Goal: Communication & Community: Answer question/provide support

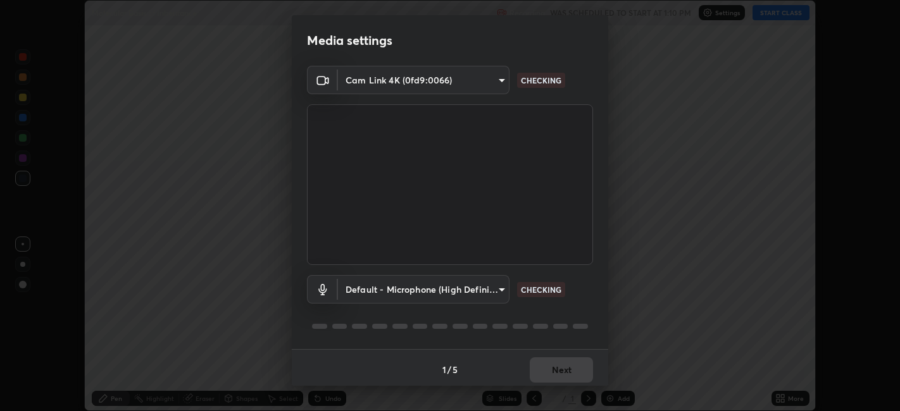
scroll to position [411, 899]
click at [494, 286] on body "Erase all Molecular Basis of Inheritance Recording WAS SCHEDULED TO START AT 1:…" at bounding box center [450, 205] width 900 height 411
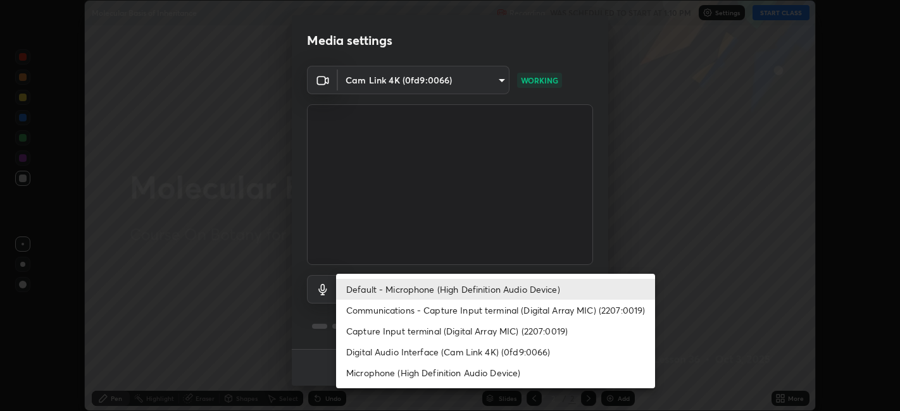
click at [697, 274] on div at bounding box center [450, 205] width 900 height 411
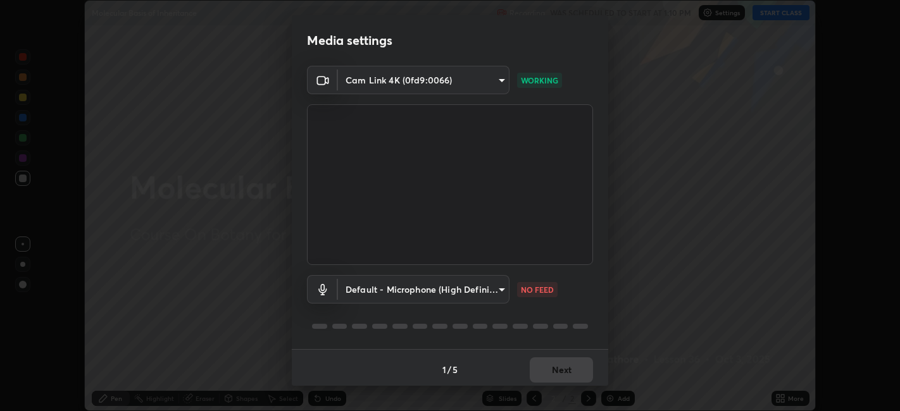
click at [495, 289] on body "Erase all Molecular Basis of Inheritance Recording WAS SCHEDULED TO START AT 1:…" at bounding box center [450, 205] width 900 height 411
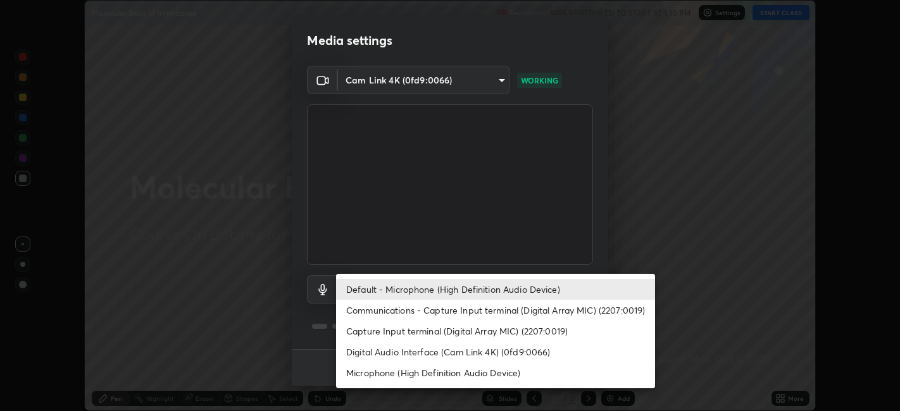
click at [539, 290] on li "Default - Microphone (High Definition Audio Device)" at bounding box center [495, 289] width 319 height 21
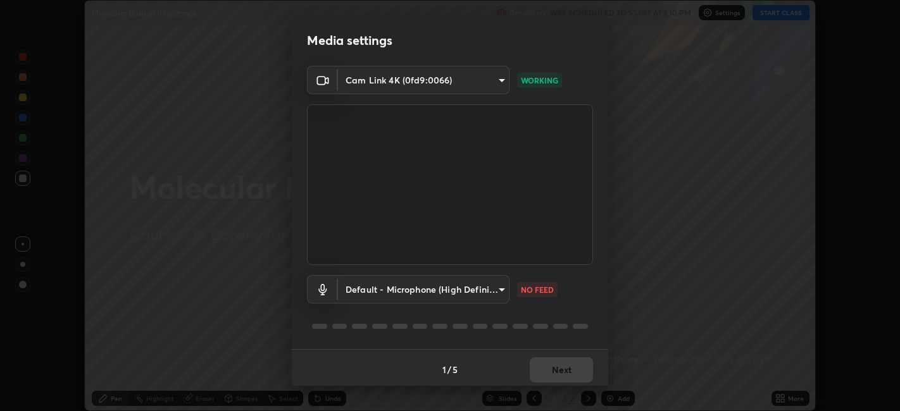
click at [497, 289] on body "Erase all Molecular Basis of Inheritance Recording WAS SCHEDULED TO START AT 1:…" at bounding box center [450, 205] width 900 height 411
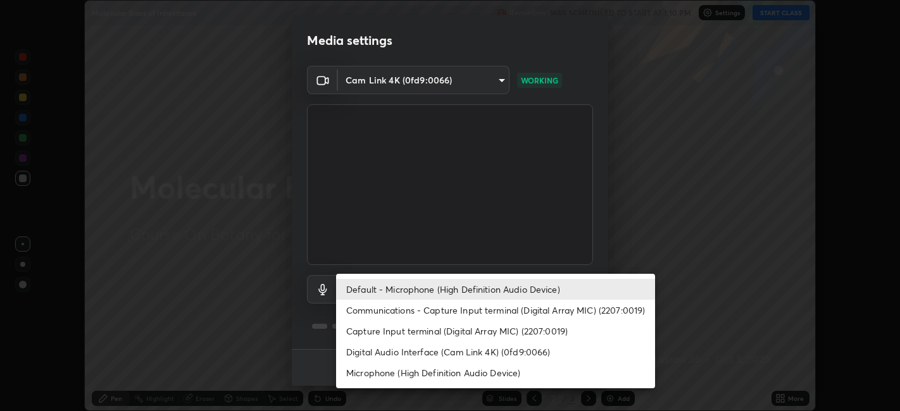
click at [527, 308] on li "Communications - Capture Input terminal (Digital Array MIC) (2207:0019)" at bounding box center [495, 310] width 319 height 21
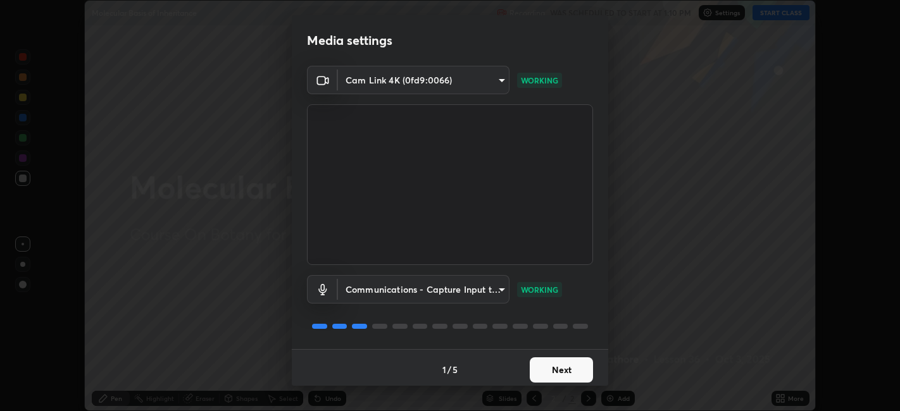
click at [495, 288] on body "Erase all Molecular Basis of Inheritance Recording WAS SCHEDULED TO START AT 1:…" at bounding box center [450, 205] width 900 height 411
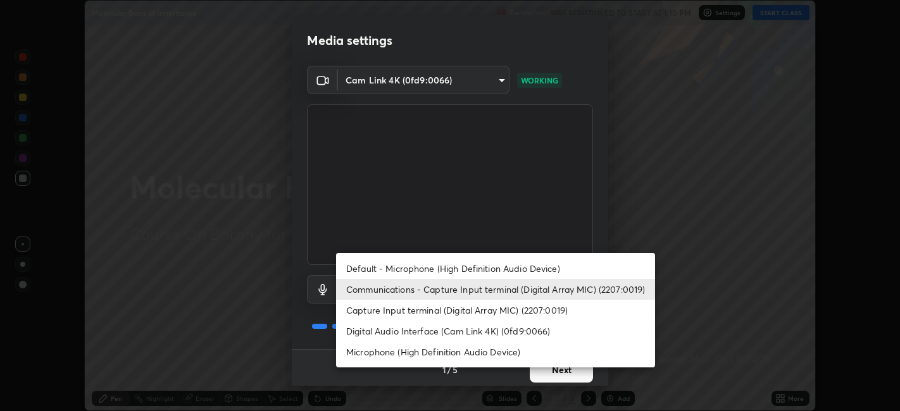
click at [533, 266] on li "Default - Microphone (High Definition Audio Device)" at bounding box center [495, 268] width 319 height 21
type input "default"
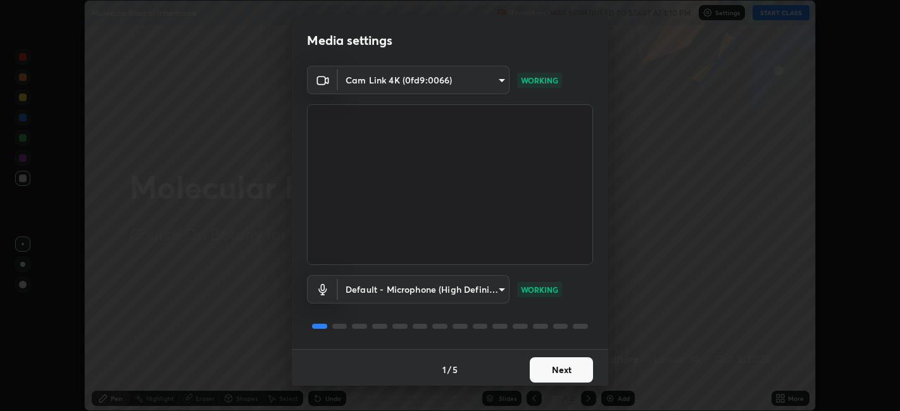
click at [562, 367] on button "Next" at bounding box center [561, 370] width 63 height 25
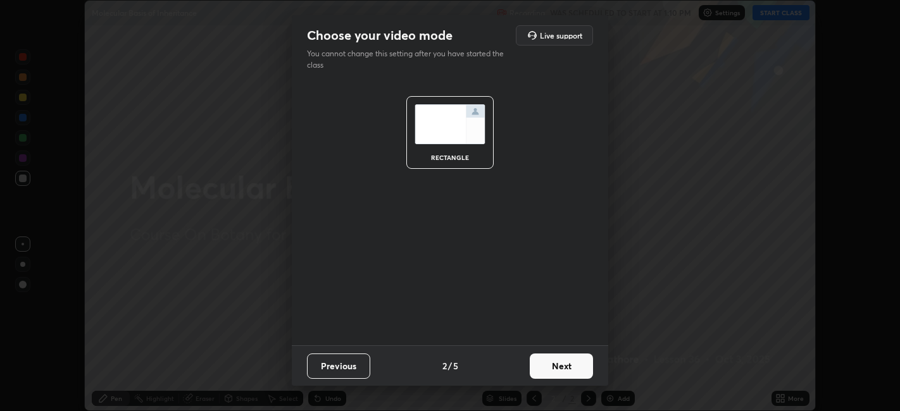
click at [574, 368] on button "Next" at bounding box center [561, 366] width 63 height 25
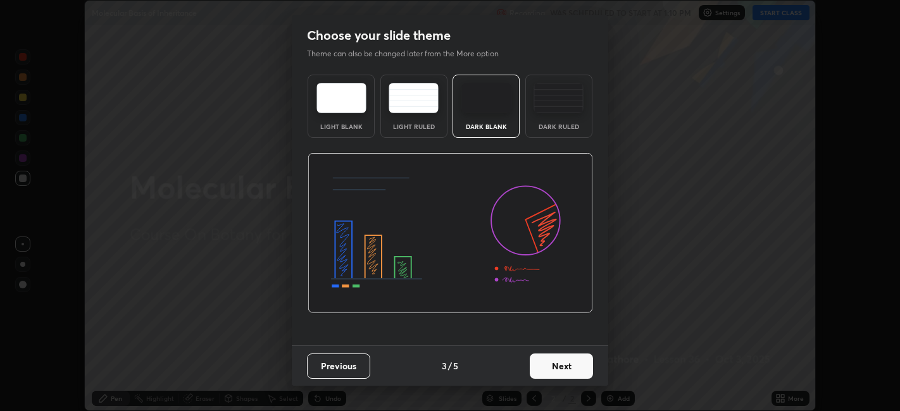
click at [587, 366] on button "Next" at bounding box center [561, 366] width 63 height 25
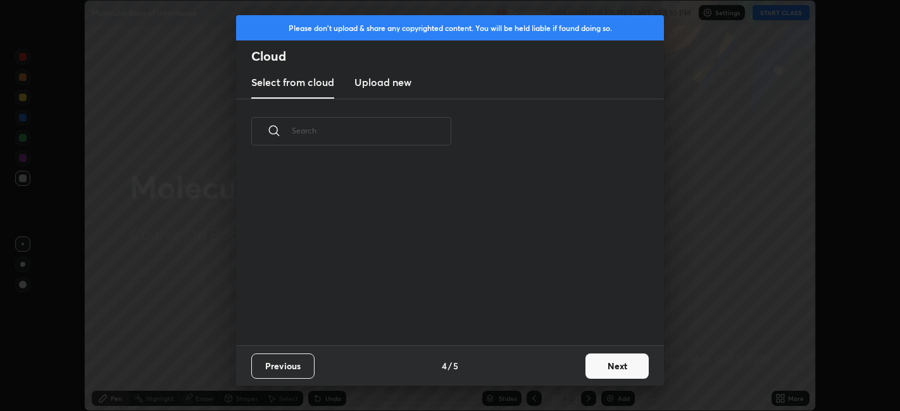
click at [621, 364] on button "Next" at bounding box center [616, 366] width 63 height 25
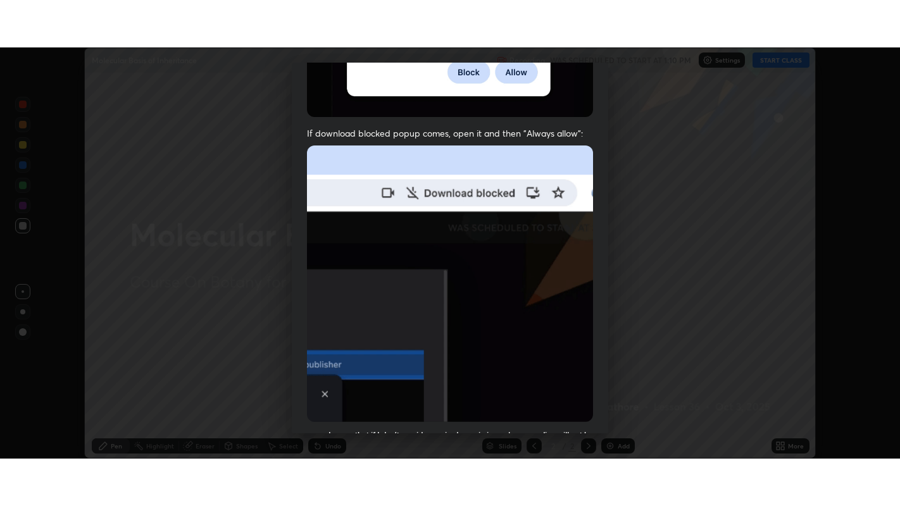
scroll to position [261, 0]
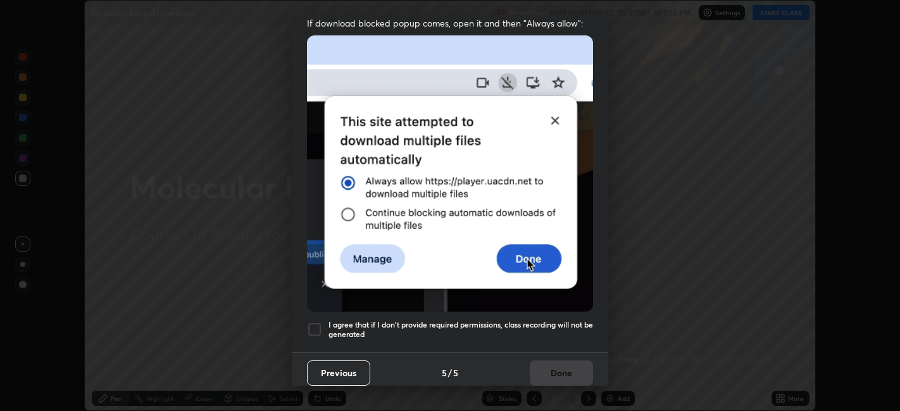
click at [315, 322] on div at bounding box center [314, 329] width 15 height 15
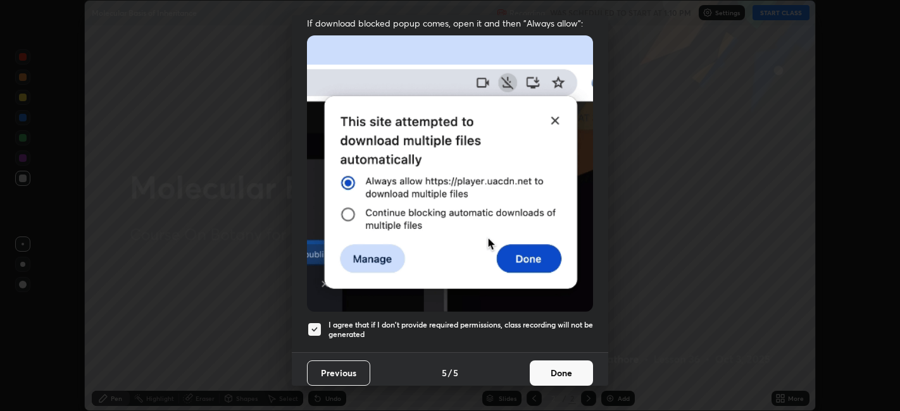
click at [570, 364] on button "Done" at bounding box center [561, 373] width 63 height 25
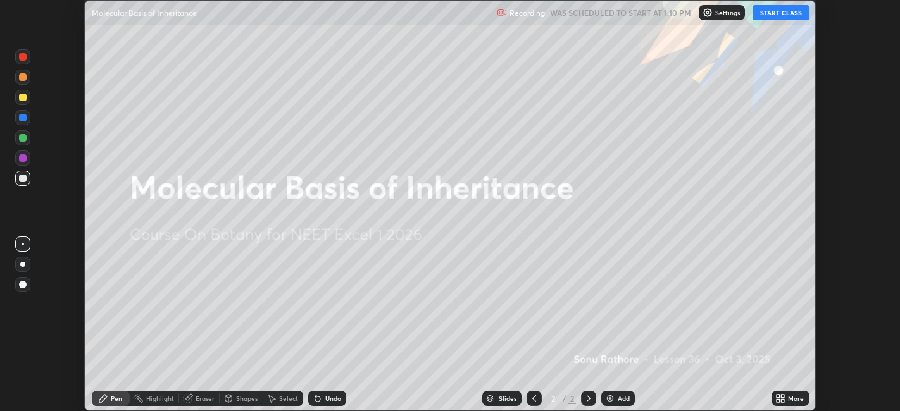
click at [796, 399] on div "More" at bounding box center [796, 398] width 16 height 6
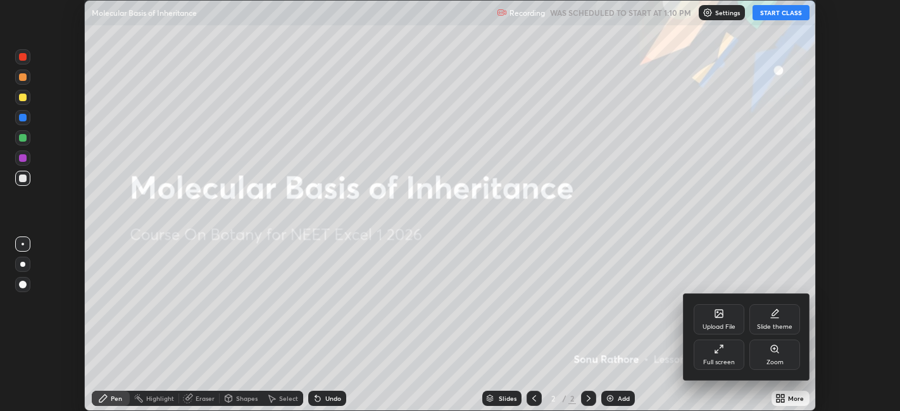
click at [728, 352] on div "Full screen" at bounding box center [718, 355] width 51 height 30
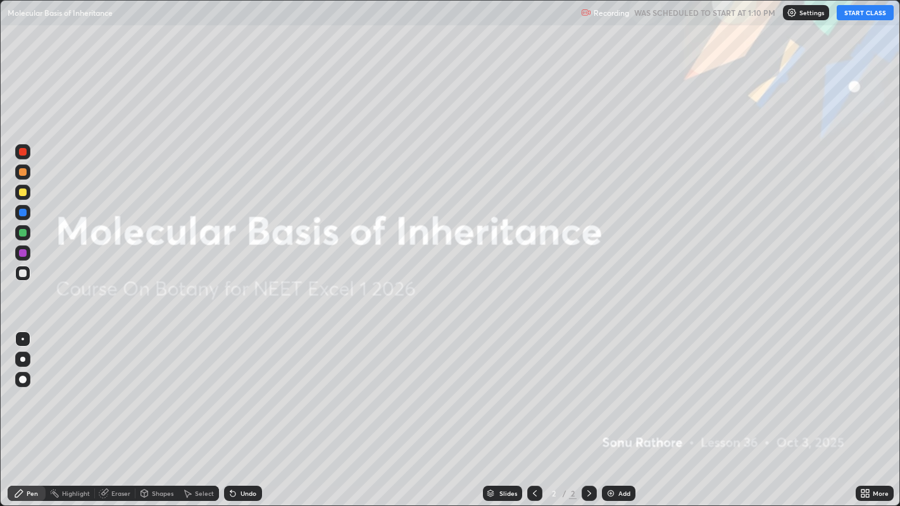
scroll to position [506, 900]
click at [619, 411] on div "Add" at bounding box center [624, 493] width 12 height 6
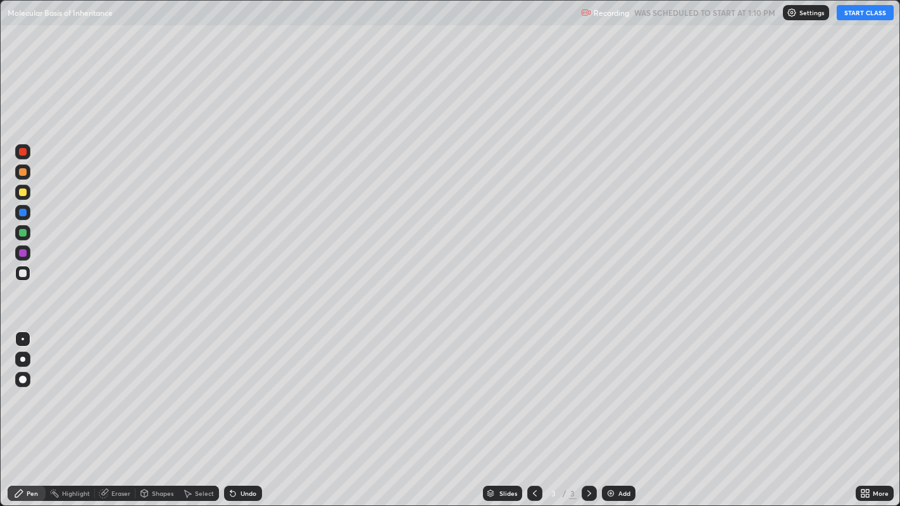
click at [23, 194] on div at bounding box center [23, 193] width 8 height 8
click at [22, 359] on div at bounding box center [22, 359] width 5 height 5
click at [857, 15] on button "START CLASS" at bounding box center [865, 12] width 57 height 15
click at [23, 339] on div at bounding box center [23, 339] width 3 height 3
click at [20, 271] on div at bounding box center [23, 274] width 8 height 8
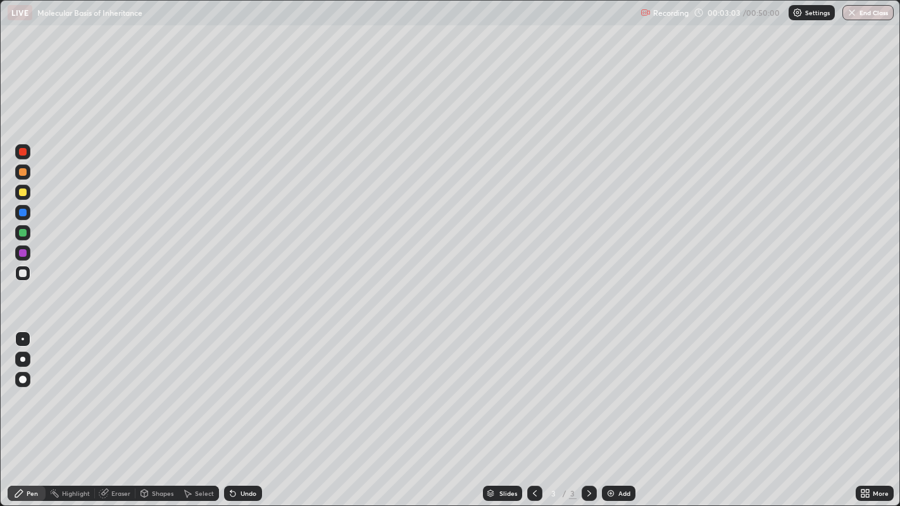
click at [614, 411] on img at bounding box center [611, 493] width 10 height 10
click at [125, 411] on div "Eraser" at bounding box center [120, 493] width 19 height 6
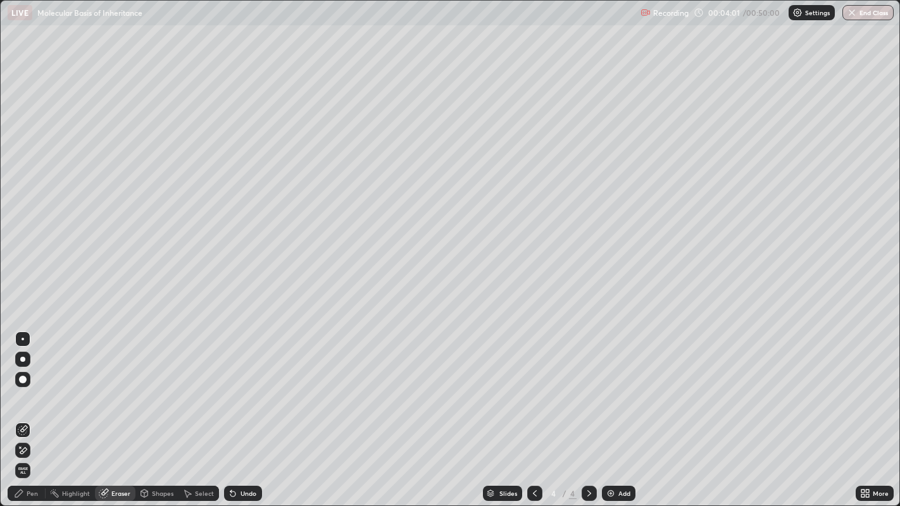
click at [28, 411] on div "Pen" at bounding box center [32, 493] width 11 height 6
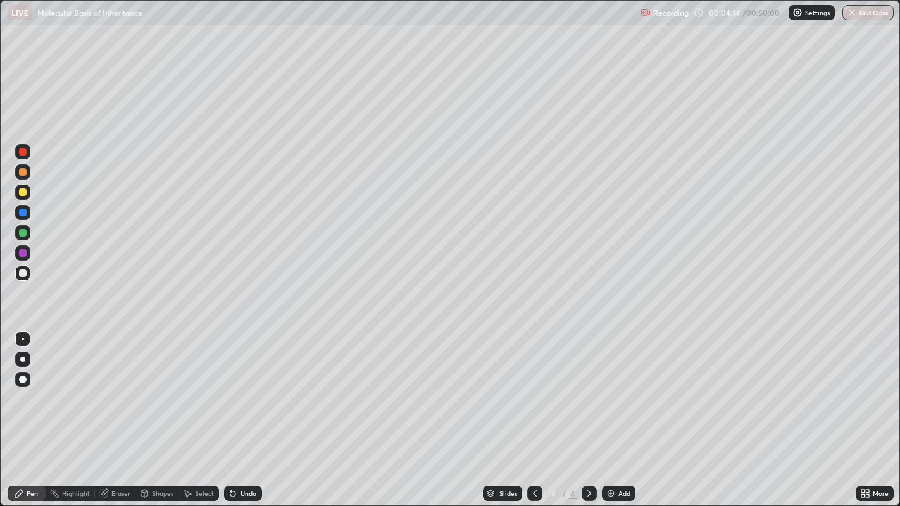
click at [119, 411] on div "Eraser" at bounding box center [120, 493] width 19 height 6
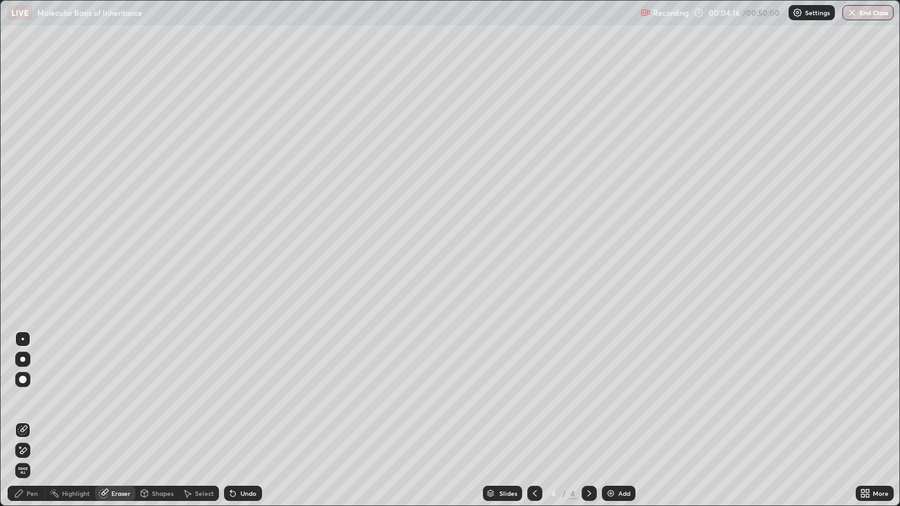
click at [35, 411] on div "Pen" at bounding box center [27, 493] width 38 height 15
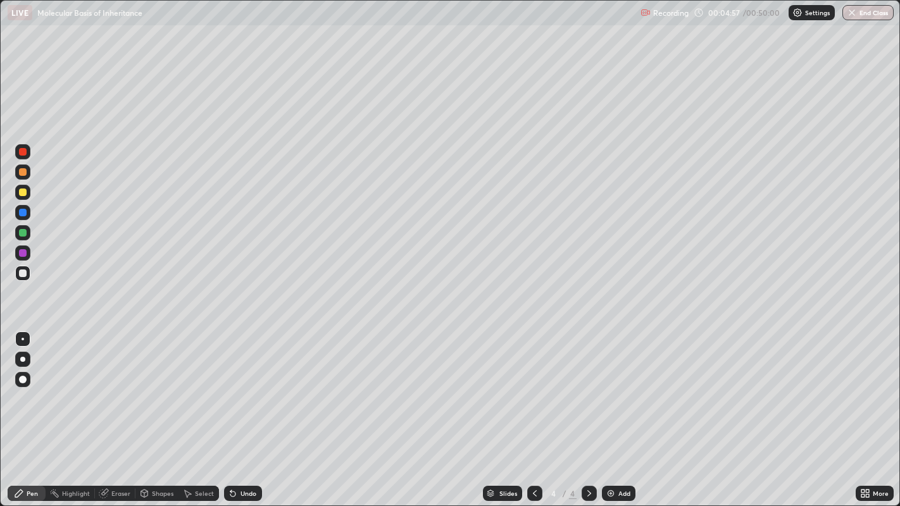
click at [533, 411] on icon at bounding box center [535, 493] width 4 height 6
click at [587, 411] on icon at bounding box center [589, 493] width 10 height 10
click at [587, 411] on icon at bounding box center [589, 493] width 4 height 6
click at [618, 411] on div "Add" at bounding box center [624, 493] width 12 height 6
click at [22, 172] on div at bounding box center [23, 172] width 8 height 8
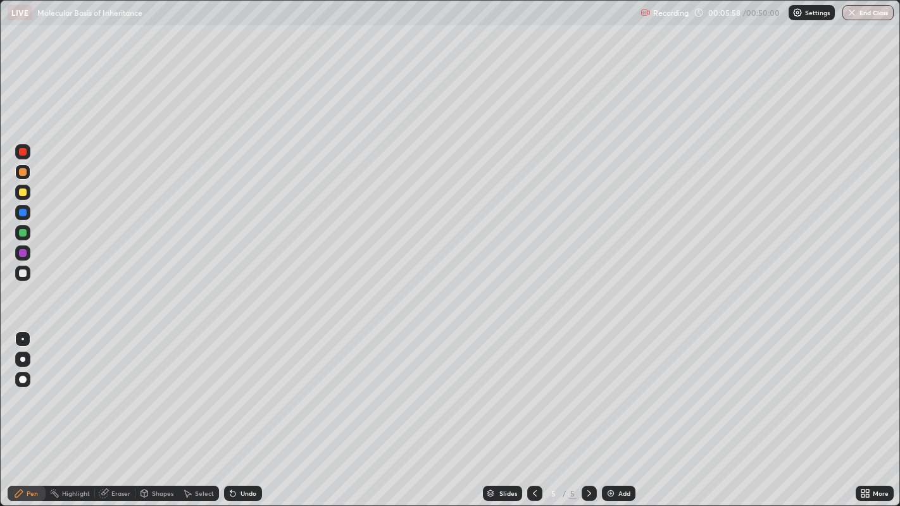
click at [22, 271] on div at bounding box center [23, 274] width 8 height 8
click at [621, 411] on div "Add" at bounding box center [624, 493] width 12 height 6
click at [24, 195] on div at bounding box center [23, 193] width 8 height 8
click at [23, 270] on div at bounding box center [23, 274] width 8 height 8
click at [22, 359] on div at bounding box center [22, 359] width 5 height 5
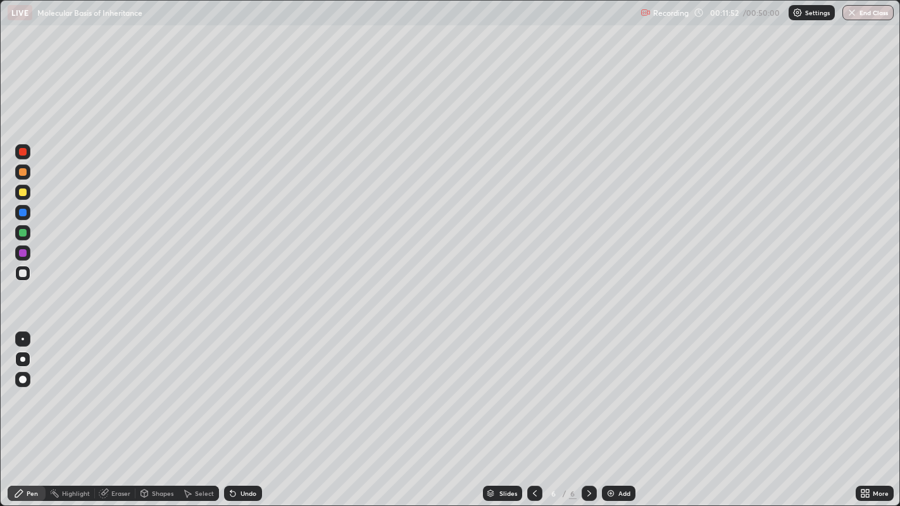
click at [22, 192] on div at bounding box center [23, 193] width 8 height 8
click at [22, 229] on div at bounding box center [23, 233] width 8 height 8
click at [22, 339] on div at bounding box center [23, 339] width 3 height 3
click at [20, 272] on div at bounding box center [23, 274] width 8 height 8
click at [123, 411] on div "Eraser" at bounding box center [120, 493] width 19 height 6
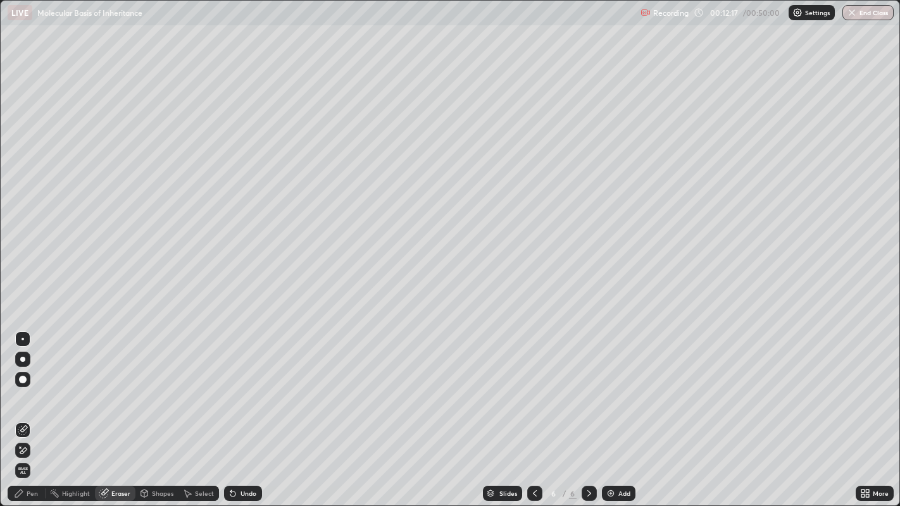
click at [34, 411] on div "Pen" at bounding box center [27, 493] width 38 height 15
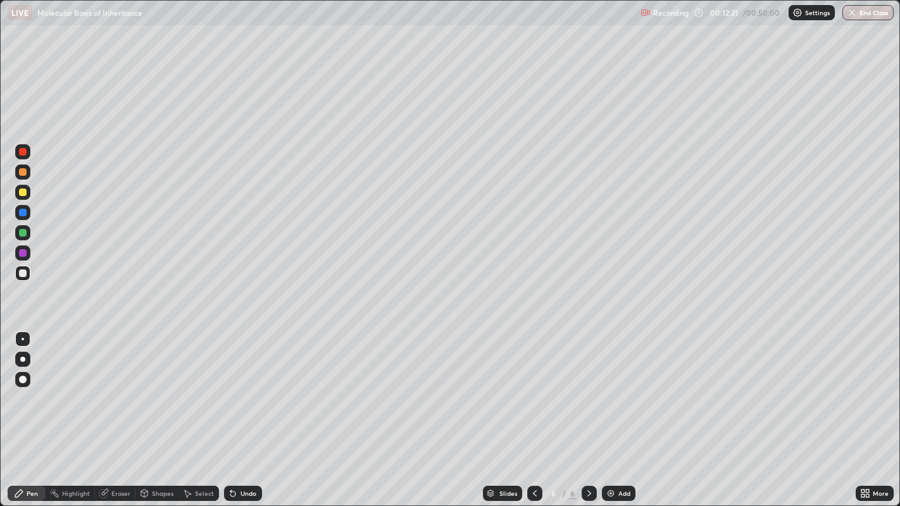
click at [22, 233] on div at bounding box center [23, 233] width 8 height 8
click at [22, 273] on div at bounding box center [23, 274] width 8 height 8
click at [20, 190] on div at bounding box center [23, 193] width 8 height 8
click at [21, 231] on div at bounding box center [23, 233] width 8 height 8
click at [23, 171] on div at bounding box center [23, 172] width 8 height 8
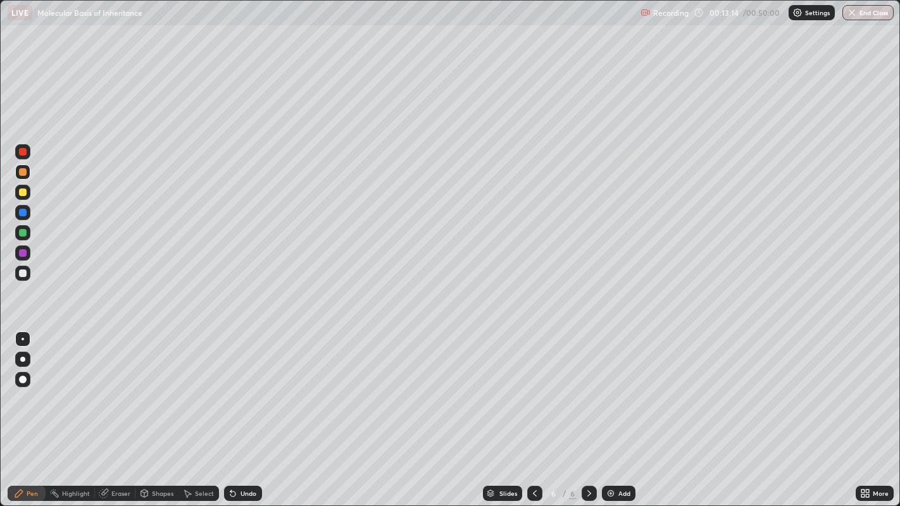
click at [22, 359] on div at bounding box center [22, 359] width 5 height 5
click at [22, 339] on div at bounding box center [23, 339] width 3 height 3
click at [22, 170] on div at bounding box center [23, 172] width 8 height 8
click at [23, 359] on div at bounding box center [22, 359] width 5 height 5
click at [21, 190] on div at bounding box center [23, 193] width 8 height 8
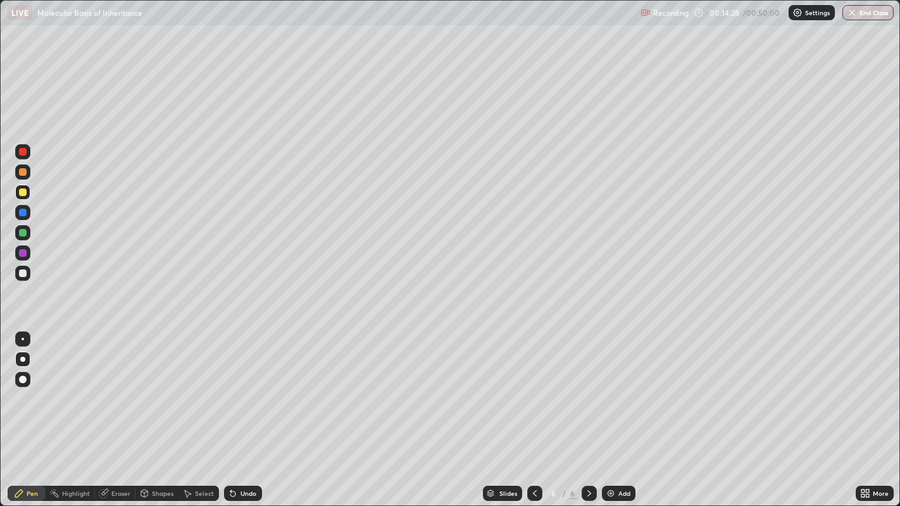
click at [22, 358] on div at bounding box center [22, 359] width 5 height 5
click at [22, 339] on div at bounding box center [23, 339] width 3 height 3
click at [23, 274] on div at bounding box center [23, 274] width 8 height 8
click at [22, 233] on div at bounding box center [23, 233] width 8 height 8
click at [25, 195] on div at bounding box center [23, 193] width 8 height 8
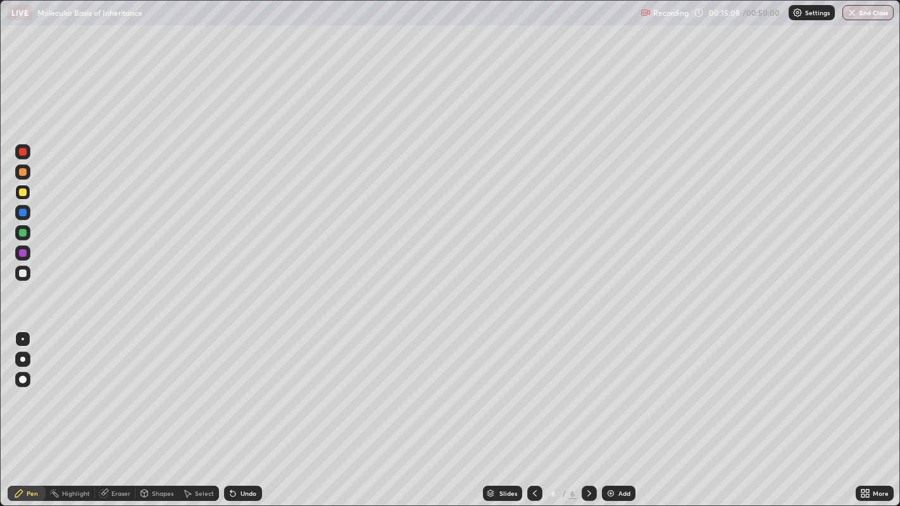
click at [22, 173] on div at bounding box center [23, 172] width 8 height 8
click at [23, 192] on div at bounding box center [23, 193] width 8 height 8
click at [22, 235] on div at bounding box center [23, 233] width 8 height 8
click at [22, 173] on div at bounding box center [23, 172] width 8 height 8
click at [22, 359] on div at bounding box center [22, 359] width 5 height 5
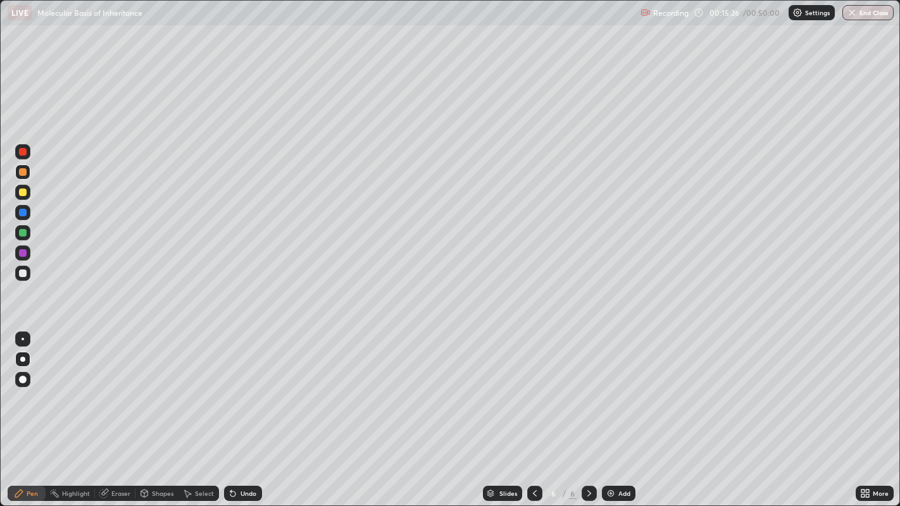
click at [24, 253] on div at bounding box center [23, 253] width 8 height 8
click at [25, 272] on div at bounding box center [23, 274] width 8 height 8
click at [22, 339] on div at bounding box center [23, 339] width 3 height 3
click at [616, 411] on div "Add" at bounding box center [619, 493] width 34 height 15
click at [25, 271] on div at bounding box center [23, 274] width 8 height 8
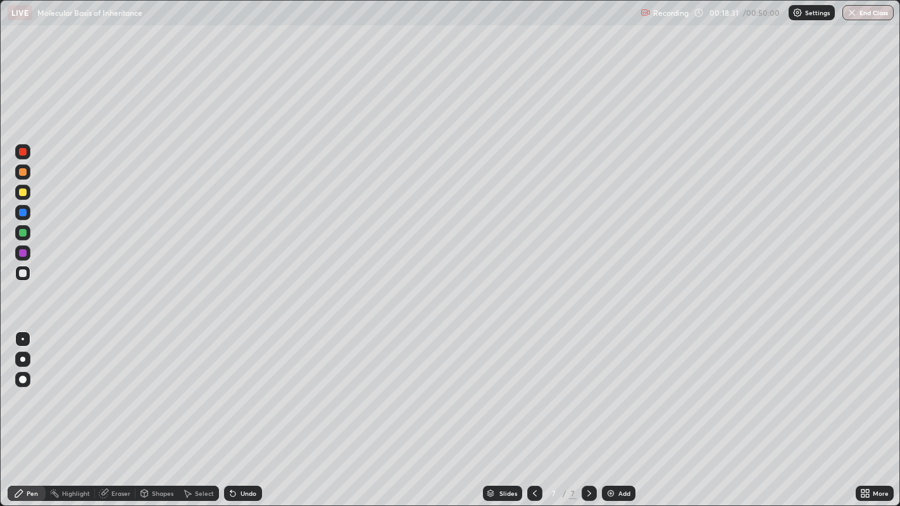
click at [120, 411] on div "Eraser" at bounding box center [120, 493] width 19 height 6
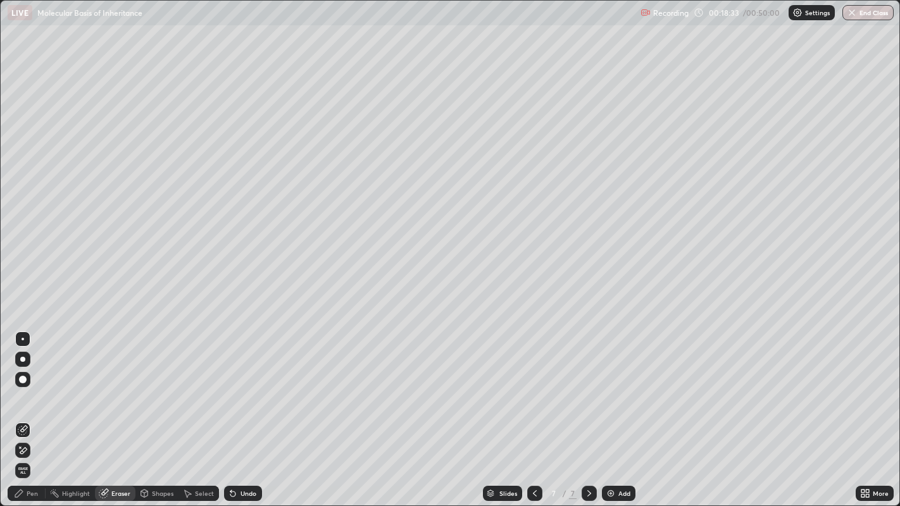
click at [32, 411] on div "Pen" at bounding box center [27, 493] width 38 height 15
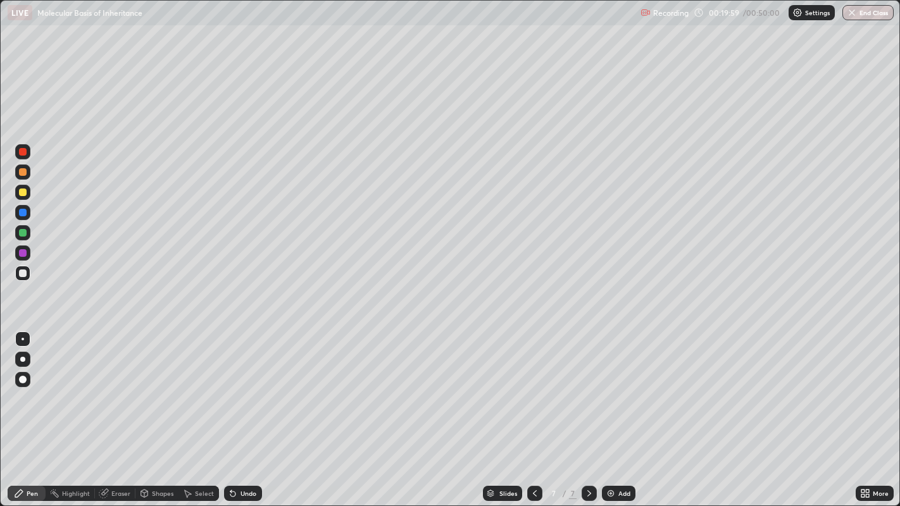
click at [533, 411] on icon at bounding box center [535, 493] width 10 height 10
click at [530, 411] on div at bounding box center [534, 493] width 15 height 15
click at [534, 411] on div at bounding box center [534, 493] width 15 height 15
click at [586, 411] on icon at bounding box center [589, 493] width 10 height 10
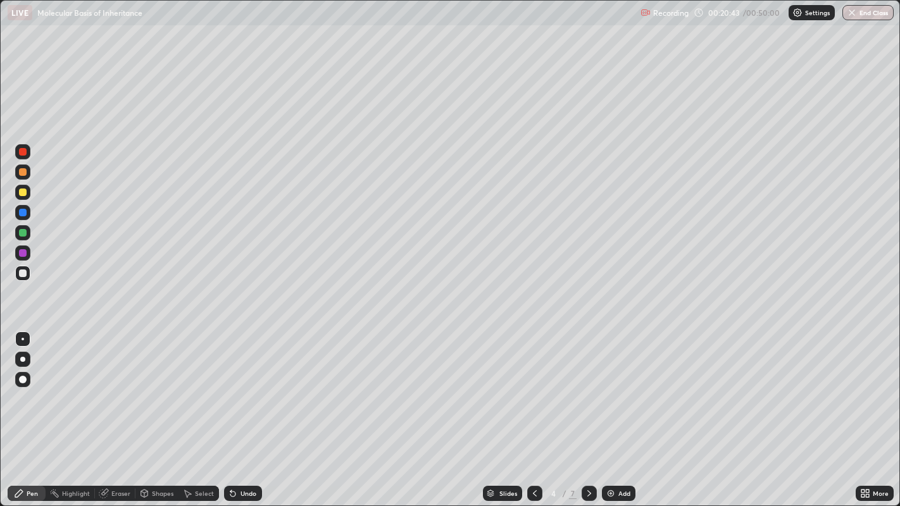
click at [588, 411] on icon at bounding box center [589, 493] width 10 height 10
click at [587, 411] on icon at bounding box center [589, 493] width 10 height 10
click at [533, 411] on icon at bounding box center [535, 493] width 10 height 10
click at [533, 411] on icon at bounding box center [535, 493] width 4 height 6
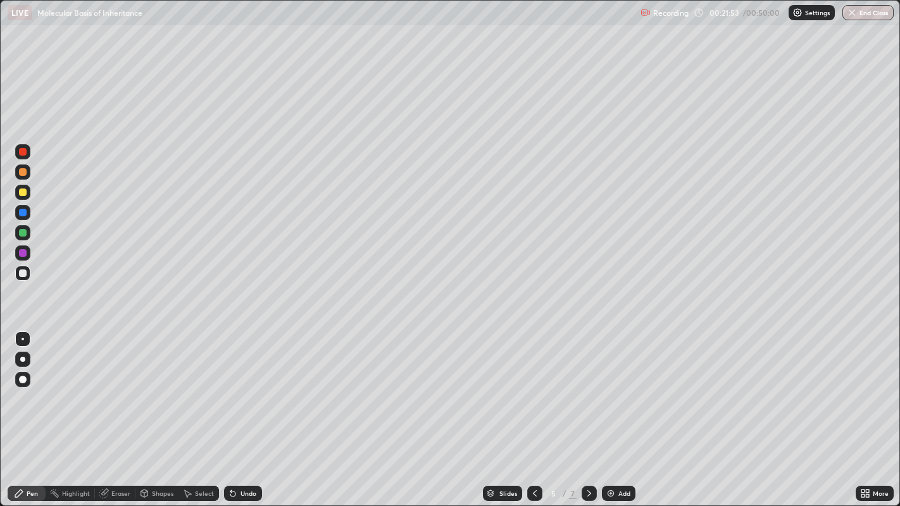
click at [533, 411] on icon at bounding box center [535, 493] width 10 height 10
click at [589, 411] on icon at bounding box center [589, 493] width 10 height 10
click at [588, 411] on icon at bounding box center [589, 493] width 4 height 6
click at [867, 411] on icon at bounding box center [867, 495] width 3 height 3
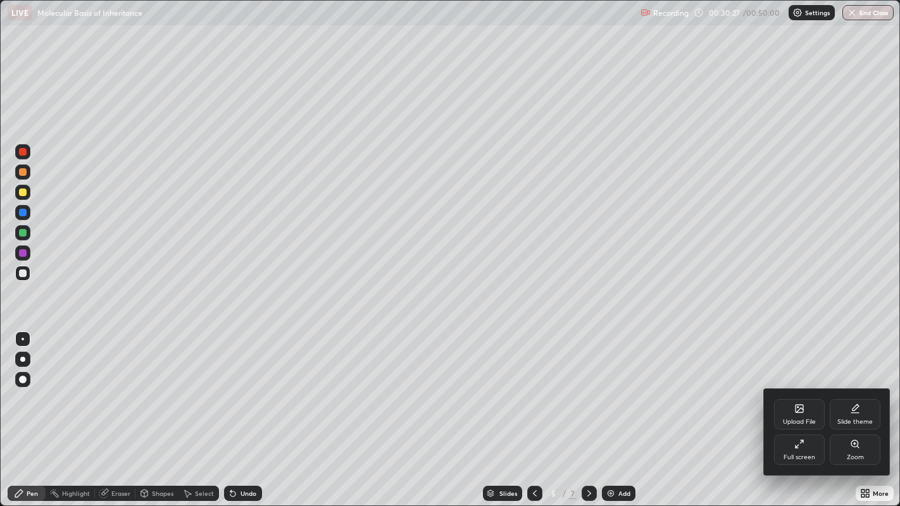
click at [861, 411] on div "Zoom" at bounding box center [855, 450] width 51 height 30
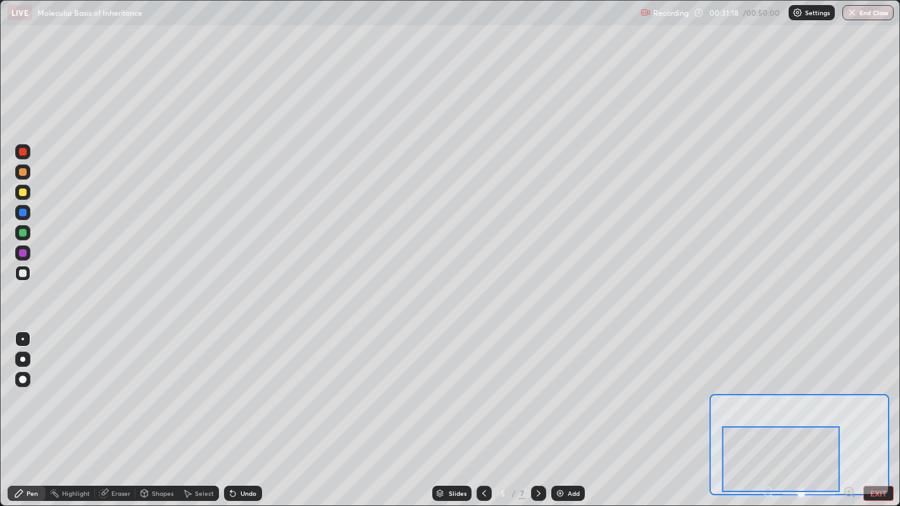
click at [121, 411] on div "Eraser" at bounding box center [120, 493] width 19 height 6
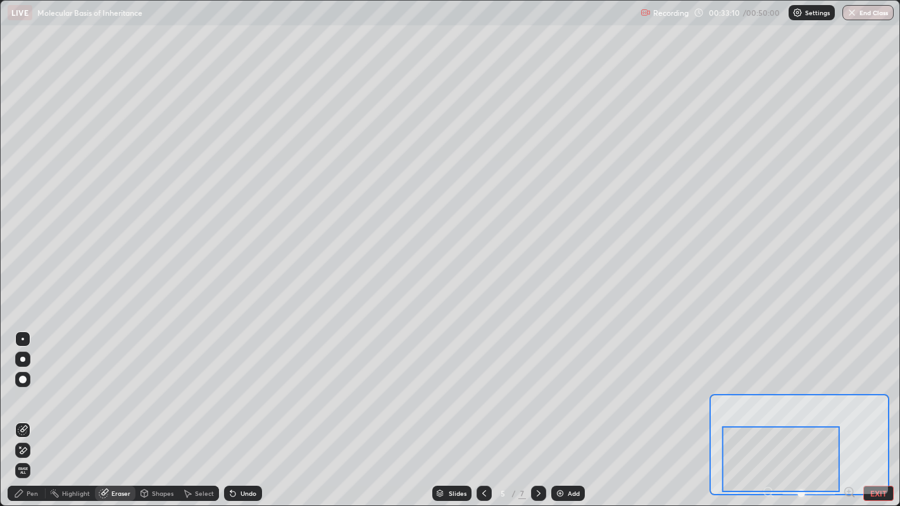
click at [887, 411] on button "EXIT" at bounding box center [878, 493] width 30 height 15
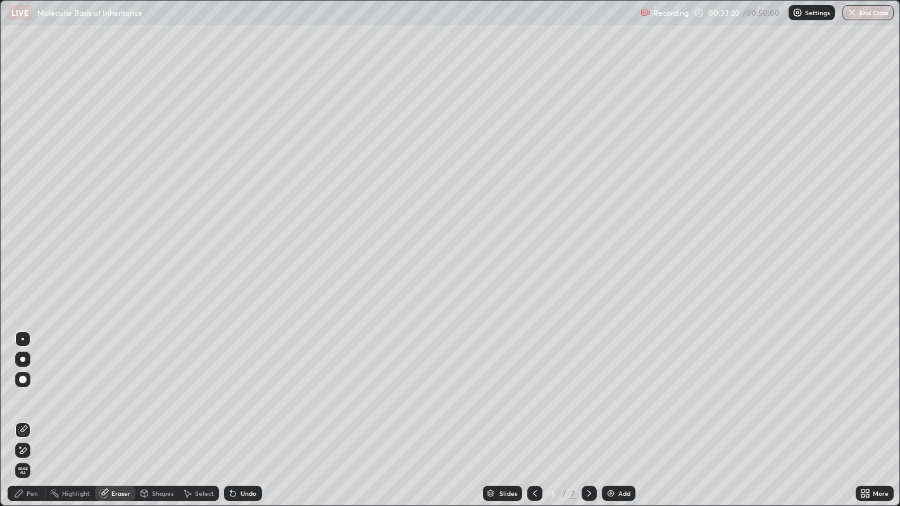
click at [869, 411] on icon at bounding box center [867, 495] width 3 height 3
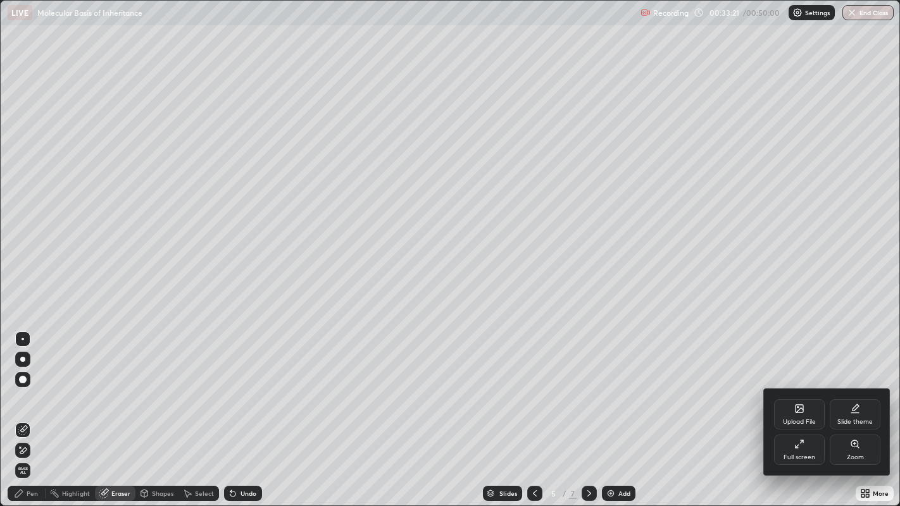
click at [857, 411] on div "Zoom" at bounding box center [855, 457] width 17 height 6
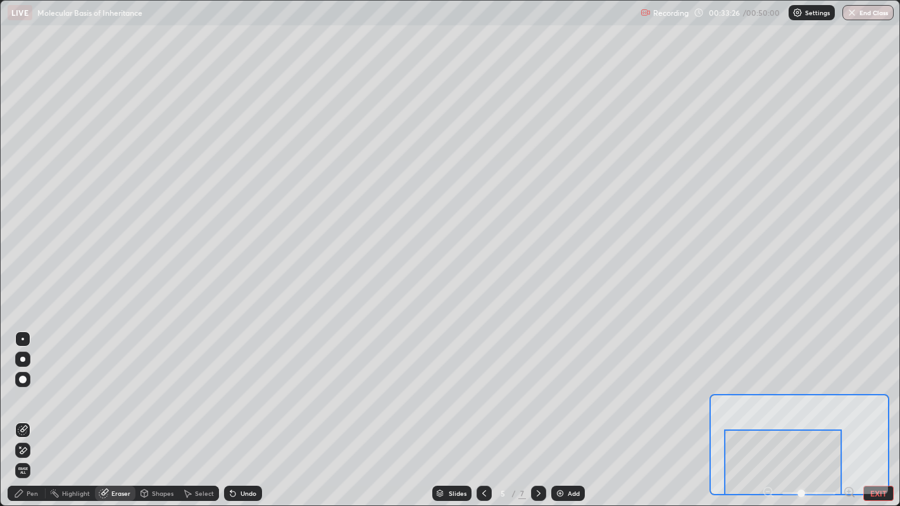
click at [809, 411] on div at bounding box center [783, 463] width 118 height 66
click at [884, 411] on button "EXIT" at bounding box center [878, 493] width 30 height 15
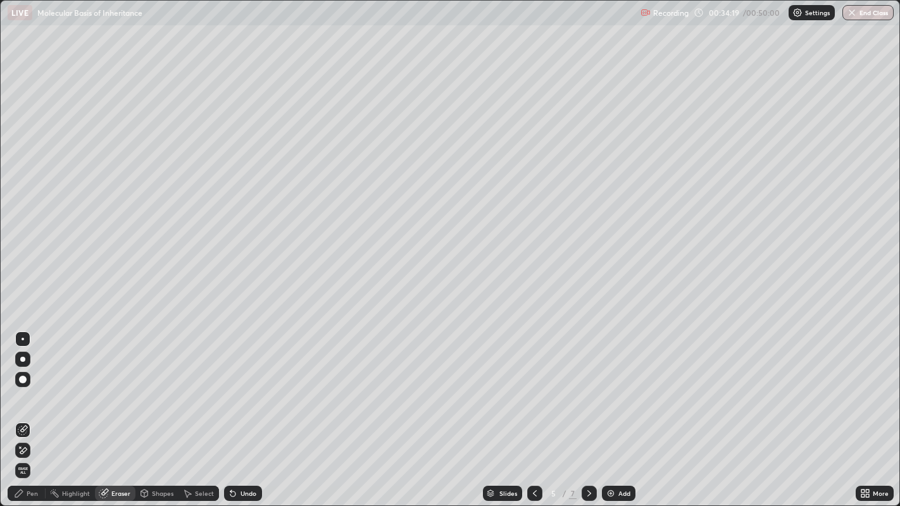
click at [589, 411] on icon at bounding box center [589, 493] width 4 height 6
click at [533, 411] on icon at bounding box center [535, 493] width 10 height 10
click at [587, 411] on icon at bounding box center [589, 493] width 10 height 10
click at [24, 411] on div "Pen" at bounding box center [27, 493] width 38 height 15
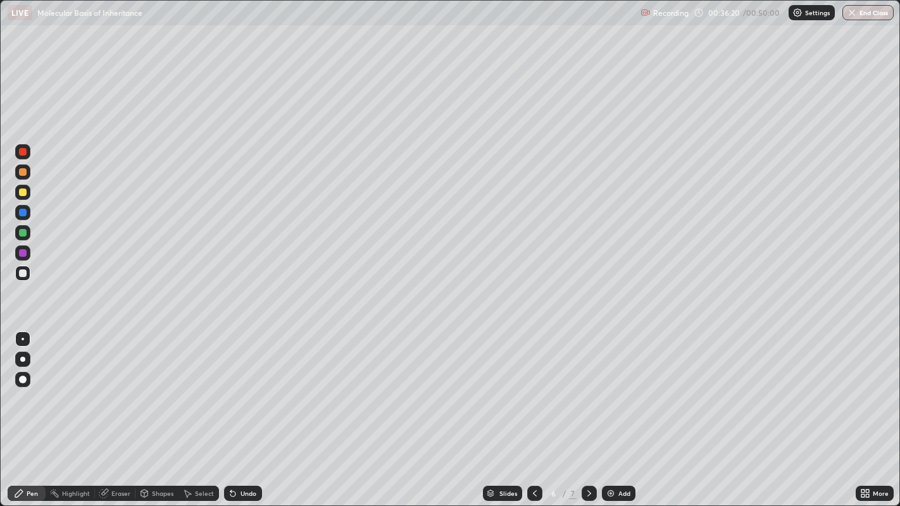
click at [25, 235] on div at bounding box center [23, 233] width 8 height 8
click at [873, 411] on div "More" at bounding box center [874, 493] width 38 height 15
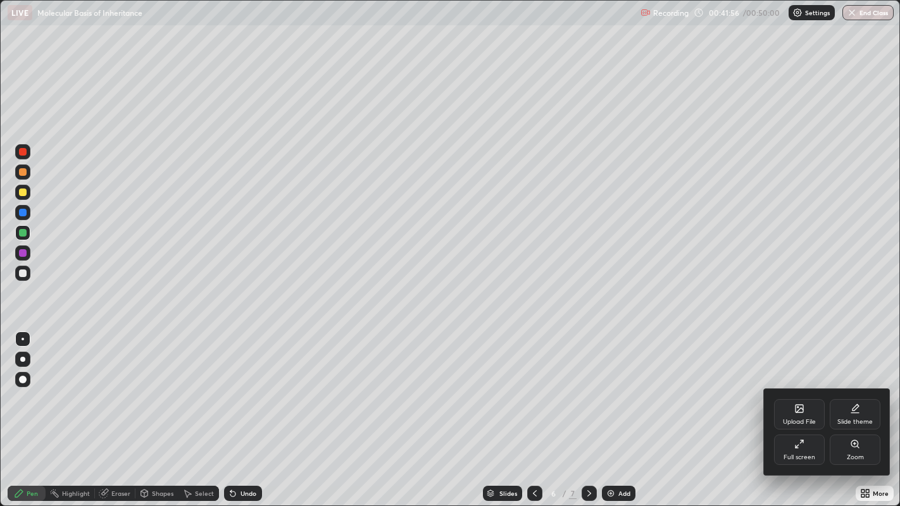
click at [861, 411] on div "Zoom" at bounding box center [855, 457] width 17 height 6
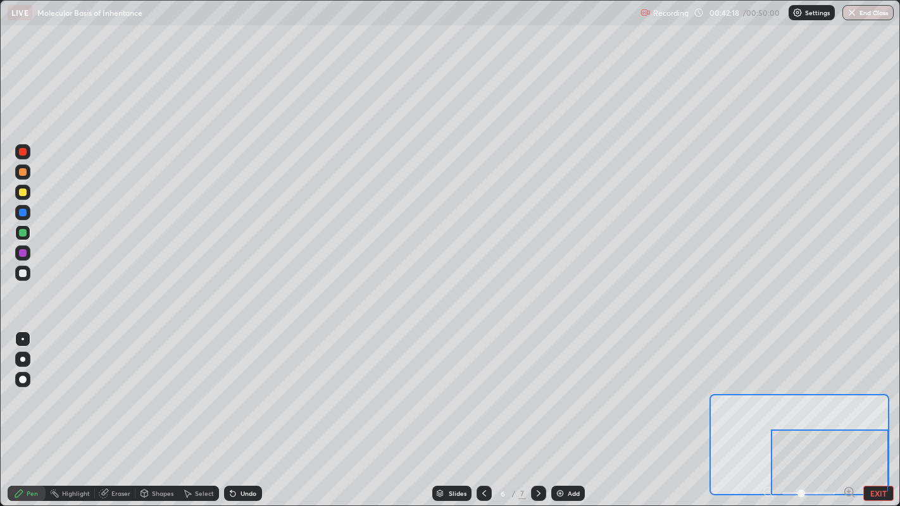
click at [876, 411] on button "EXIT" at bounding box center [878, 493] width 30 height 15
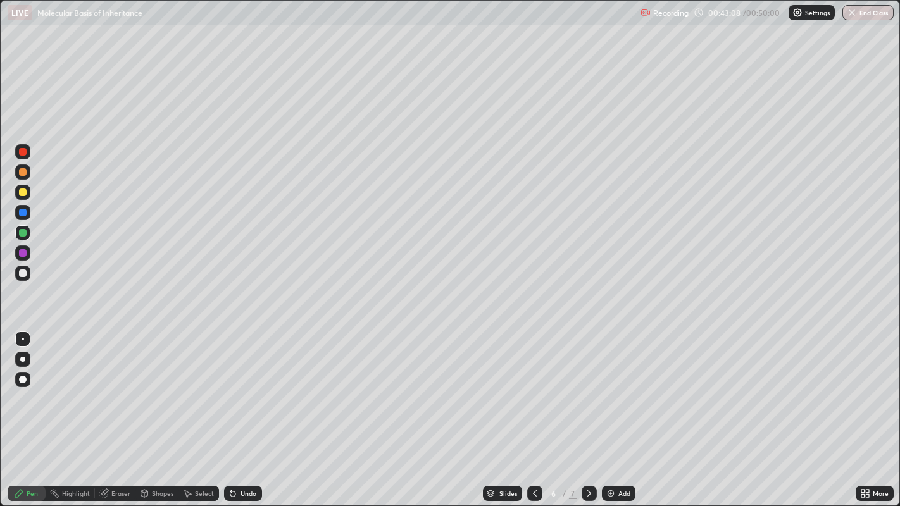
click at [868, 9] on button "End Class" at bounding box center [867, 12] width 51 height 15
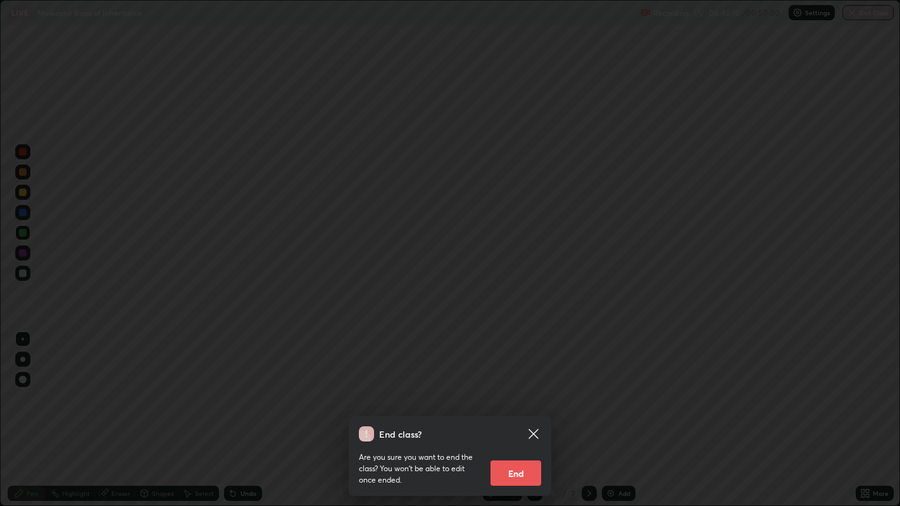
click at [514, 411] on button "End" at bounding box center [515, 473] width 51 height 25
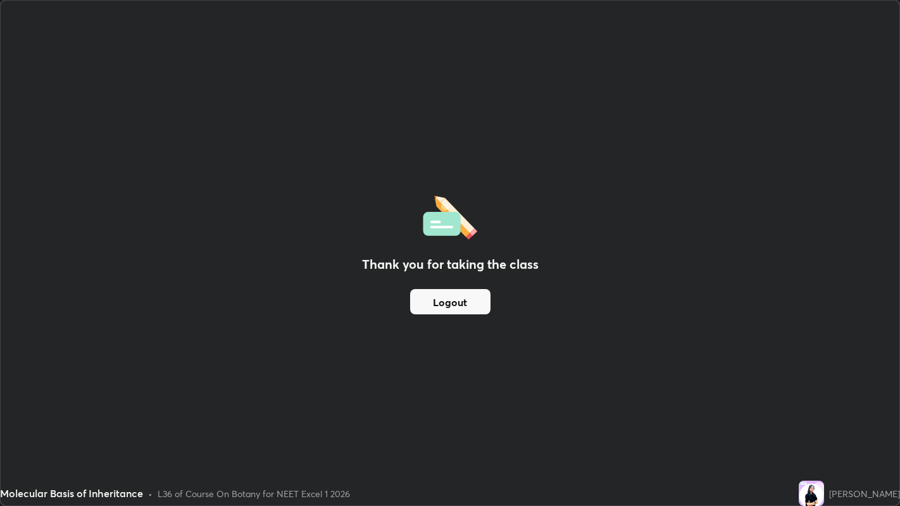
click at [453, 304] on button "Logout" at bounding box center [450, 301] width 80 height 25
